Goal: Complete application form: Complete application form

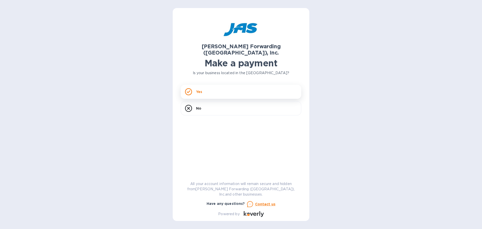
click at [220, 85] on div "Yes" at bounding box center [241, 92] width 121 height 14
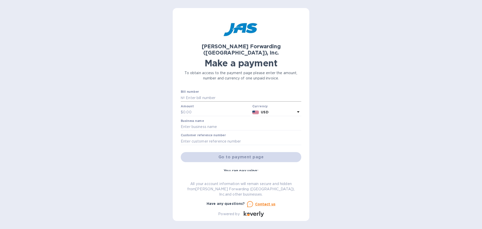
click at [208, 94] on input "text" at bounding box center [243, 98] width 117 height 8
type input "NYC503379111"
type input "2,108.29"
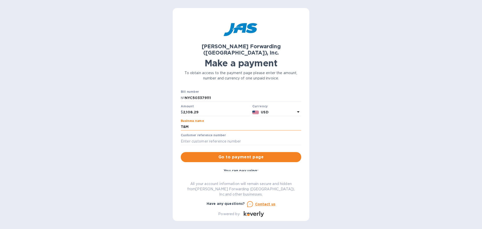
type input "T&M ELECTRONICS"
click at [202, 137] on input "text" at bounding box center [241, 141] width 121 height 8
type input "INV 25287"
click at [219, 154] on span "Go to payment page" at bounding box center [241, 157] width 112 height 6
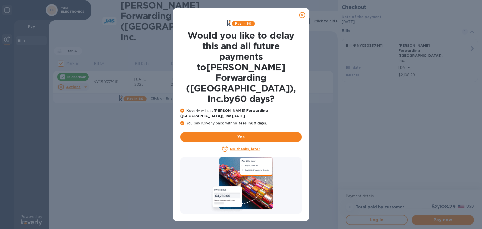
drag, startPoint x: 303, startPoint y: 14, endPoint x: 304, endPoint y: 64, distance: 49.2
click at [304, 64] on div "Pay in 60 Would you like to delay this and all future payments to JAS Forwardin…" at bounding box center [241, 114] width 137 height 213
click at [249, 147] on u "No thanks, later" at bounding box center [245, 149] width 30 height 4
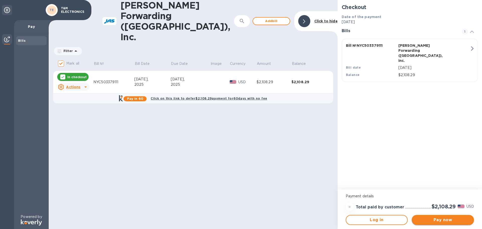
click at [443, 218] on span "Pay now" at bounding box center [443, 220] width 54 height 6
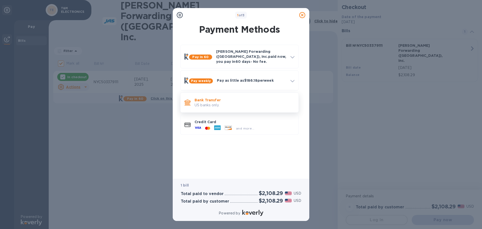
click at [207, 102] on p "US banks only." at bounding box center [245, 104] width 100 height 5
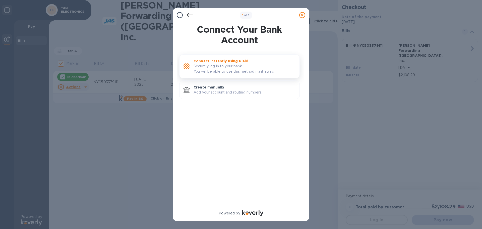
click at [211, 66] on p "Securely log in to your bank. You will be able to use this method right away." at bounding box center [245, 69] width 102 height 11
click at [204, 68] on p "Securely log in to your bank. You will be able to use this method right away." at bounding box center [245, 69] width 102 height 11
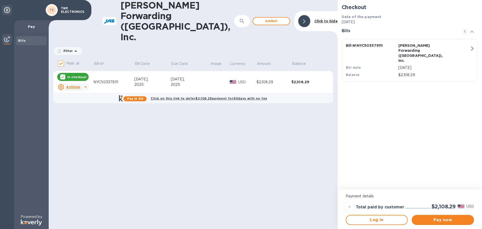
click at [5, 10] on icon at bounding box center [7, 10] width 6 height 6
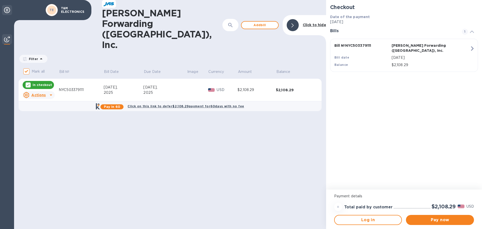
click at [5, 10] on icon at bounding box center [7, 10] width 6 height 6
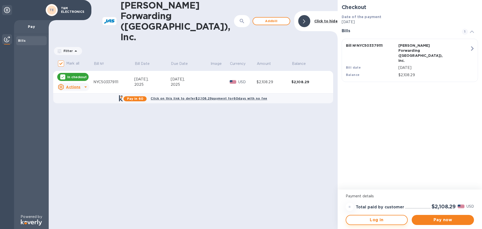
click at [378, 221] on span "Log in" at bounding box center [376, 220] width 53 height 6
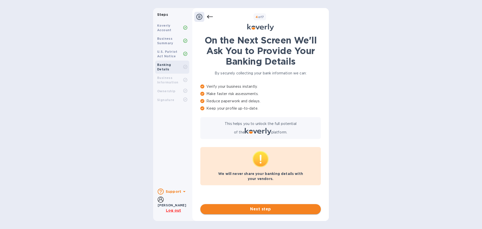
click at [267, 207] on span "Next step" at bounding box center [260, 209] width 112 height 6
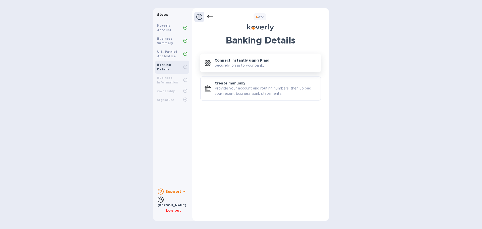
click at [236, 63] on p "Connect instantly using Plaid" at bounding box center [242, 60] width 55 height 5
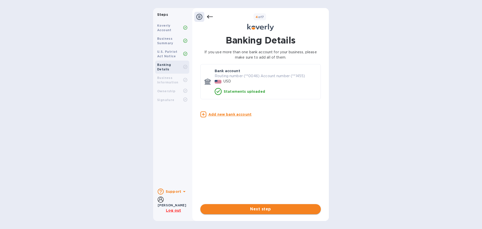
click at [260, 207] on span "Next step" at bounding box center [260, 209] width 112 height 6
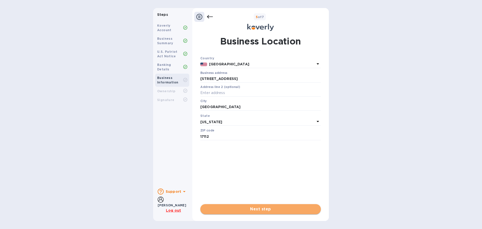
click at [251, 208] on span "Next step" at bounding box center [260, 209] width 112 height 6
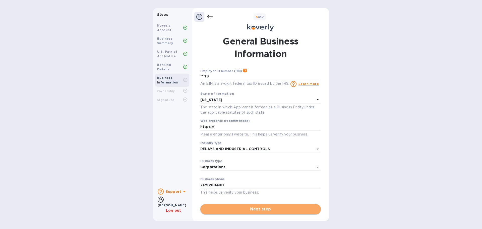
click at [258, 209] on span "Next step" at bounding box center [260, 209] width 112 height 6
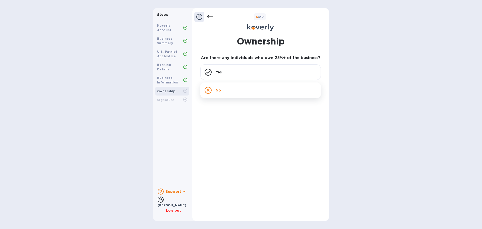
click at [250, 92] on div "No" at bounding box center [260, 90] width 121 height 16
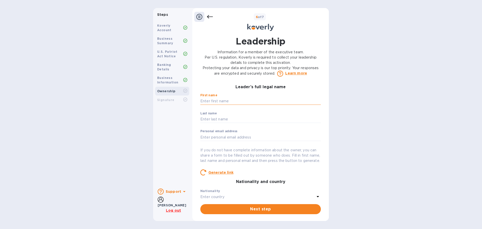
click at [253, 101] on input "text" at bounding box center [260, 101] width 121 height 8
type input "[PERSON_NAME]"
type input "Pepe"
type input "[PERSON_NAME][EMAIL_ADDRESS][DOMAIN_NAME]"
click at [264, 209] on span "Next step" at bounding box center [260, 209] width 112 height 6
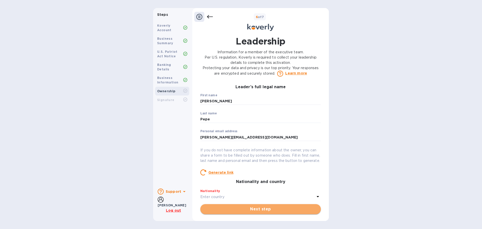
click at [261, 209] on span "Next step" at bounding box center [260, 209] width 112 height 6
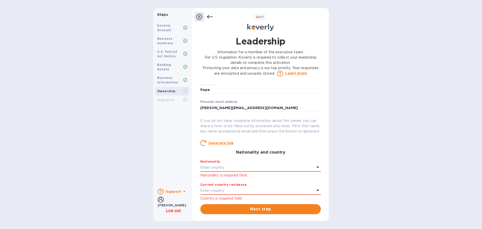
scroll to position [100, 0]
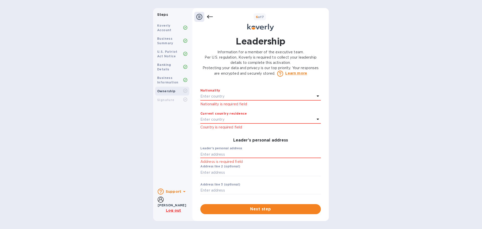
click at [212, 99] on p "Enter country" at bounding box center [212, 96] width 24 height 5
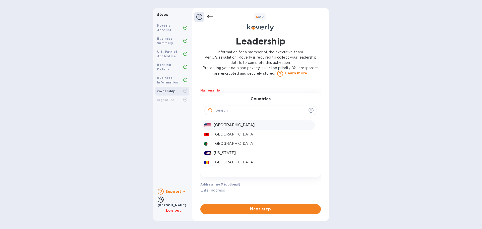
click at [216, 128] on p "[GEOGRAPHIC_DATA]" at bounding box center [263, 124] width 99 height 5
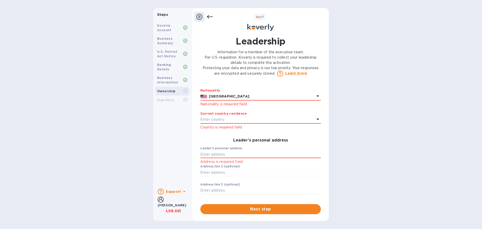
click at [215, 122] on p "Enter country" at bounding box center [212, 119] width 24 height 5
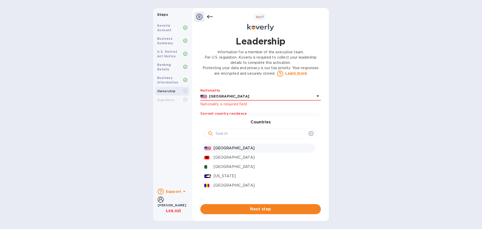
click at [217, 151] on p "[GEOGRAPHIC_DATA]" at bounding box center [263, 147] width 99 height 5
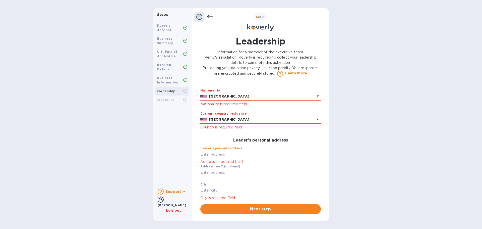
click at [215, 158] on input "text" at bounding box center [260, 154] width 121 height 8
type input "[STREET_ADDRESS][PERSON_NAME]"
type input "[GEOGRAPHIC_DATA]"
type input "17112"
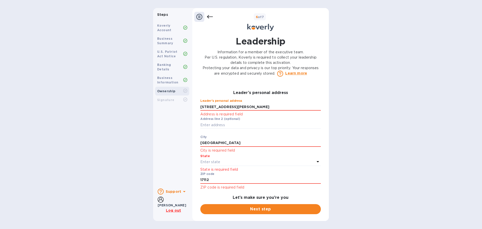
scroll to position [176, 0]
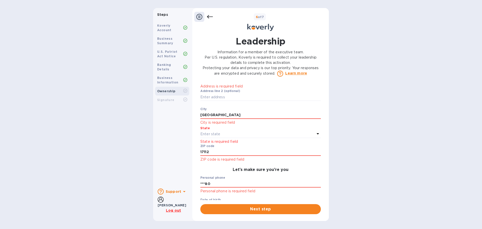
click at [232, 136] on div "Enter state" at bounding box center [257, 134] width 115 height 7
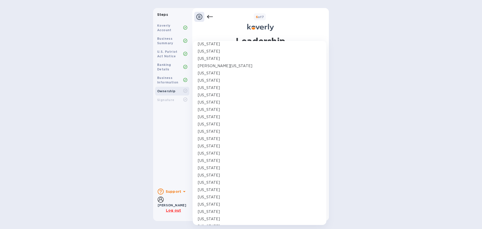
click at [204, 217] on p "[US_STATE]" at bounding box center [209, 218] width 22 height 5
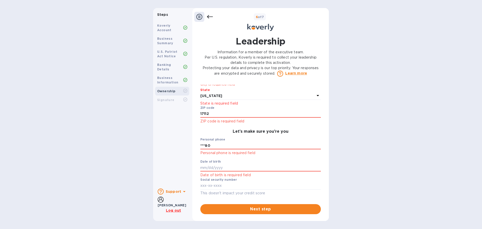
scroll to position [219, 0]
drag, startPoint x: 224, startPoint y: 146, endPoint x: 193, endPoint y: 146, distance: 31.1
click at [193, 146] on div "Leadership Information for a member of the executive team. Per U.S. regulation,…" at bounding box center [260, 124] width 137 height 185
type input "***06"
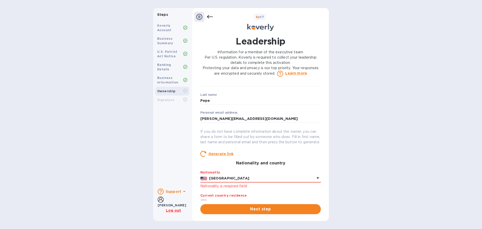
scroll to position [18, 0]
click at [200, 17] on icon at bounding box center [199, 17] width 6 height 6
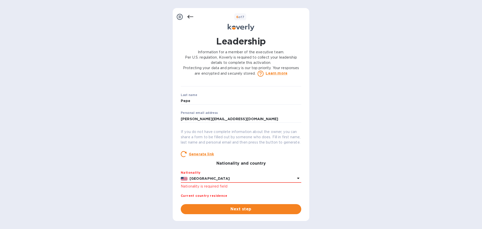
click at [191, 16] on icon at bounding box center [190, 17] width 6 height 6
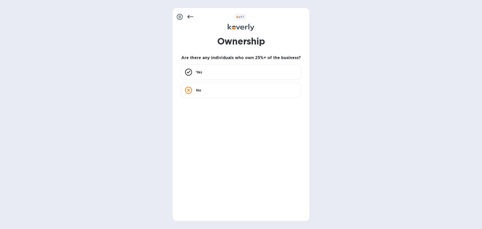
click at [191, 16] on icon at bounding box center [190, 17] width 6 height 6
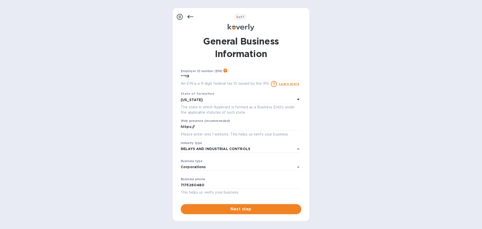
click at [191, 16] on icon at bounding box center [190, 17] width 6 height 6
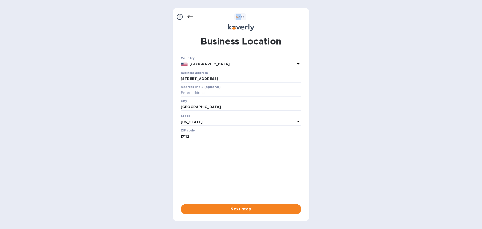
click at [191, 16] on icon at bounding box center [190, 17] width 6 height 6
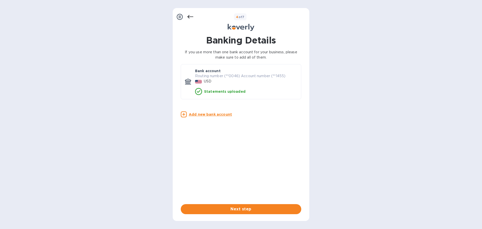
click at [190, 16] on icon at bounding box center [190, 17] width 6 height 6
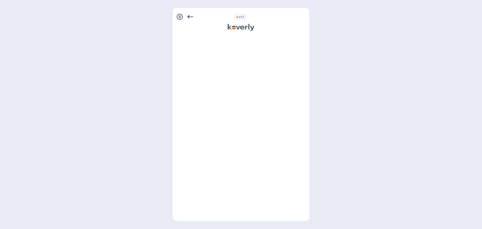
click at [190, 16] on icon at bounding box center [190, 17] width 6 height 6
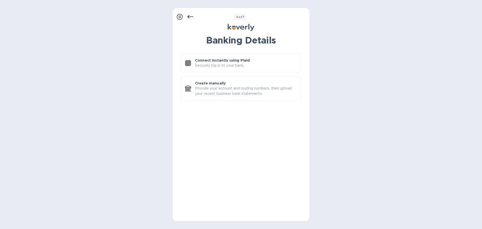
click at [190, 16] on icon at bounding box center [190, 17] width 6 height 6
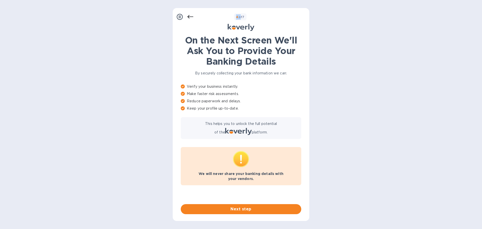
click at [190, 16] on icon at bounding box center [190, 17] width 6 height 6
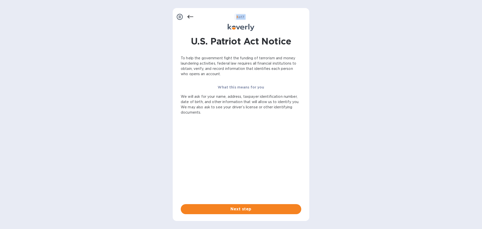
click at [190, 17] on icon at bounding box center [190, 17] width 6 height 6
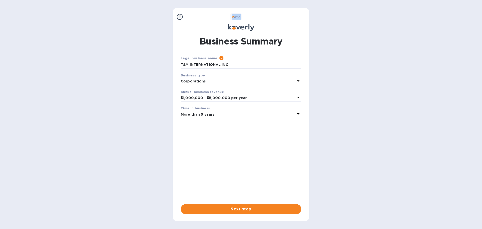
click at [190, 17] on div "2 of 7" at bounding box center [246, 16] width 123 height 7
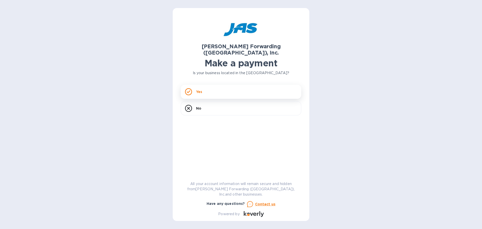
click at [216, 85] on div "Yes" at bounding box center [241, 92] width 121 height 14
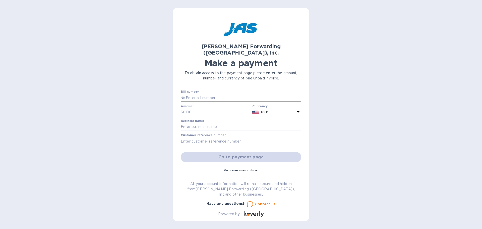
click at [213, 94] on input "text" at bounding box center [243, 98] width 117 height 8
type input "NYC503379111"
click at [218, 108] on input "text" at bounding box center [216, 112] width 67 height 8
type input "2,108.29"
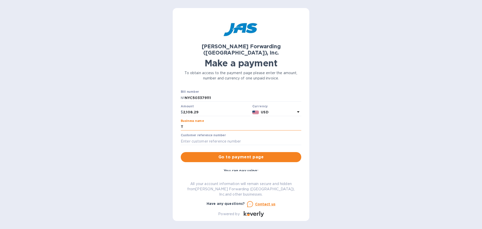
type input "T&M International"
click at [201, 137] on input "text" at bounding box center [241, 141] width 121 height 8
type input "INV 25287"
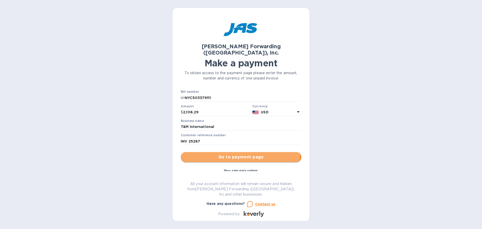
click at [237, 154] on span "Go to payment page" at bounding box center [241, 157] width 112 height 6
